Goal: Navigation & Orientation: Find specific page/section

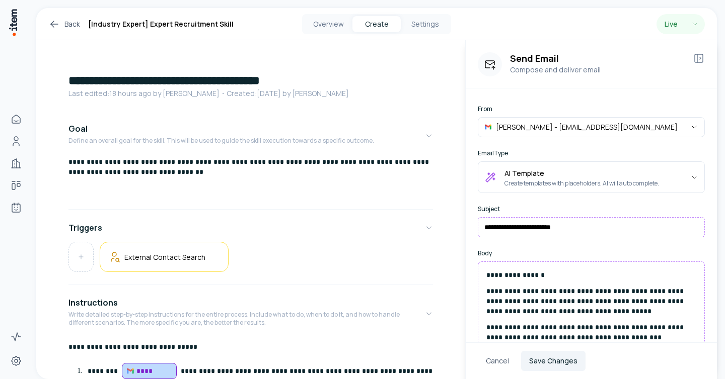
click at [67, 25] on link "Back" at bounding box center [64, 24] width 32 height 12
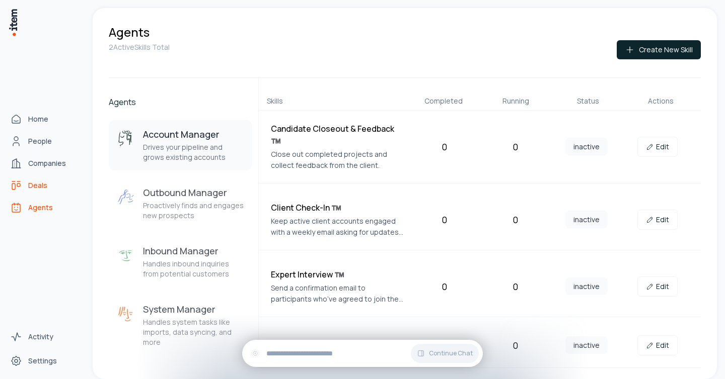
click at [47, 187] on link "Deals" at bounding box center [44, 186] width 76 height 20
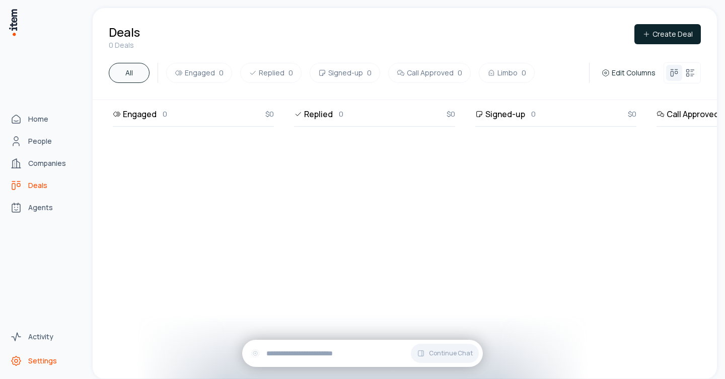
click at [20, 355] on link "Settings" at bounding box center [44, 361] width 76 height 20
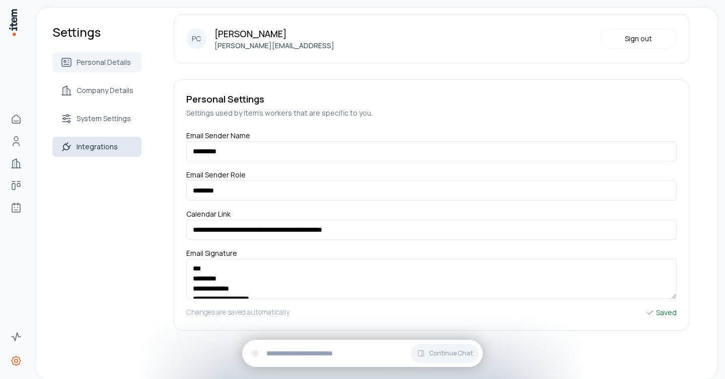
click at [91, 151] on span "Integrations" at bounding box center [96, 147] width 41 height 10
